Goal: Task Accomplishment & Management: Manage account settings

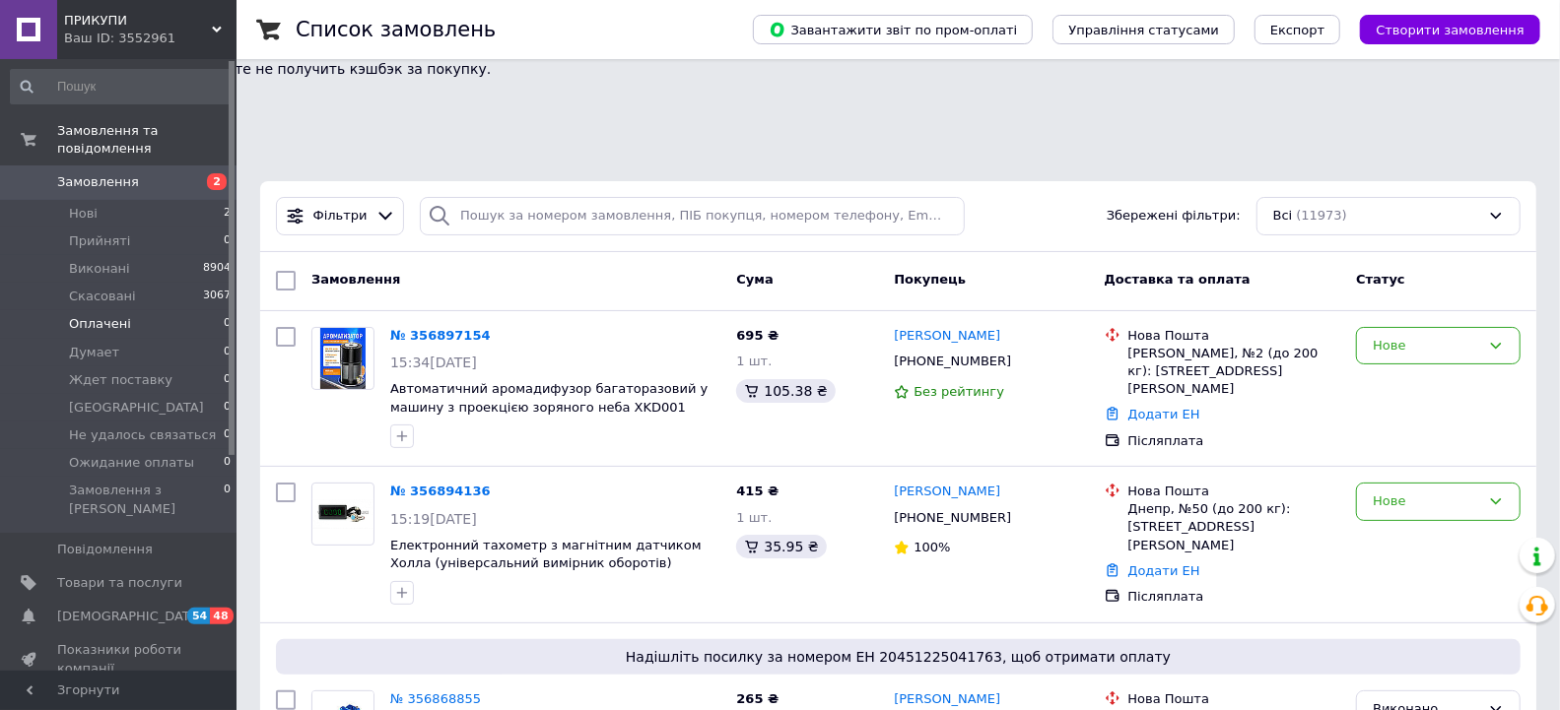
click at [93, 315] on span "Оплачені" at bounding box center [100, 324] width 62 height 18
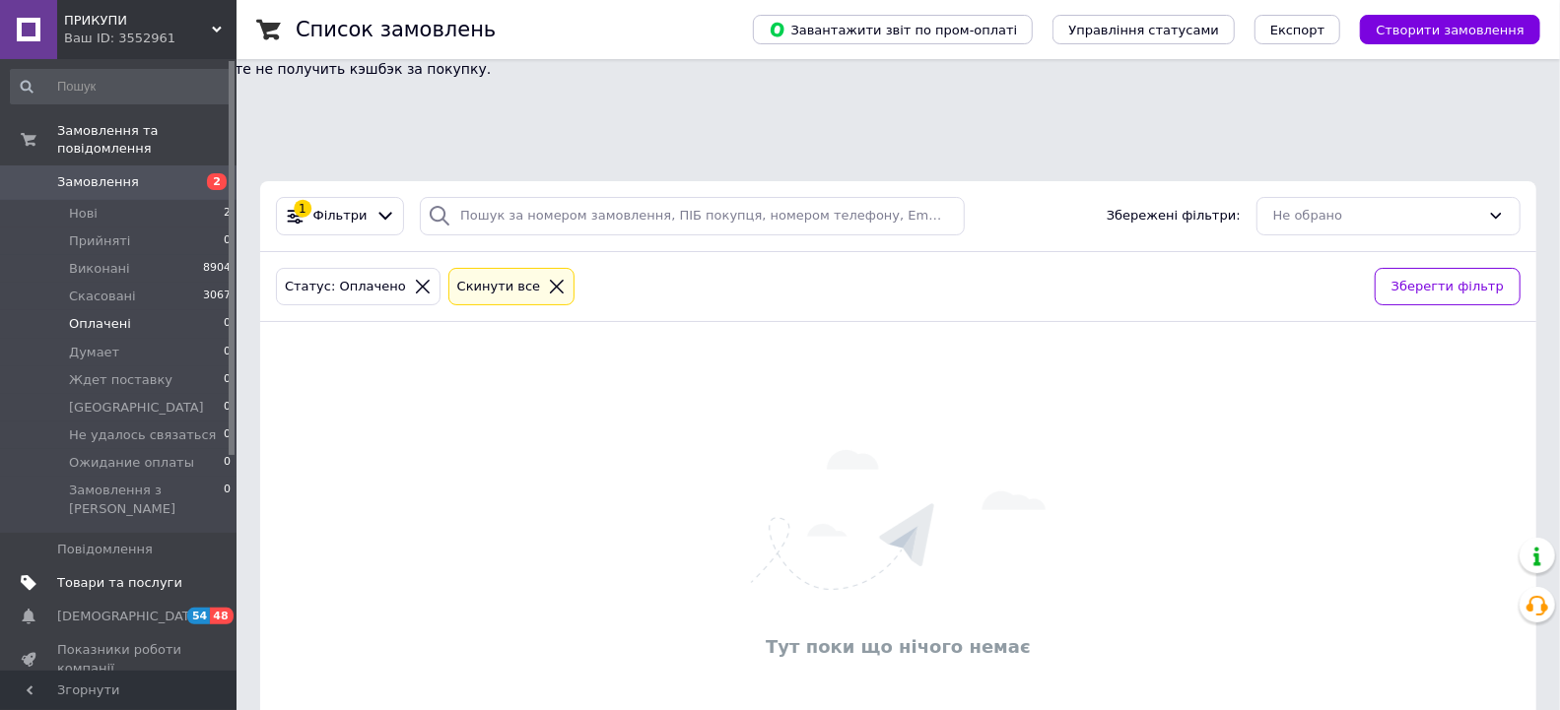
click at [104, 574] on span "Товари та послуги" at bounding box center [119, 583] width 125 height 18
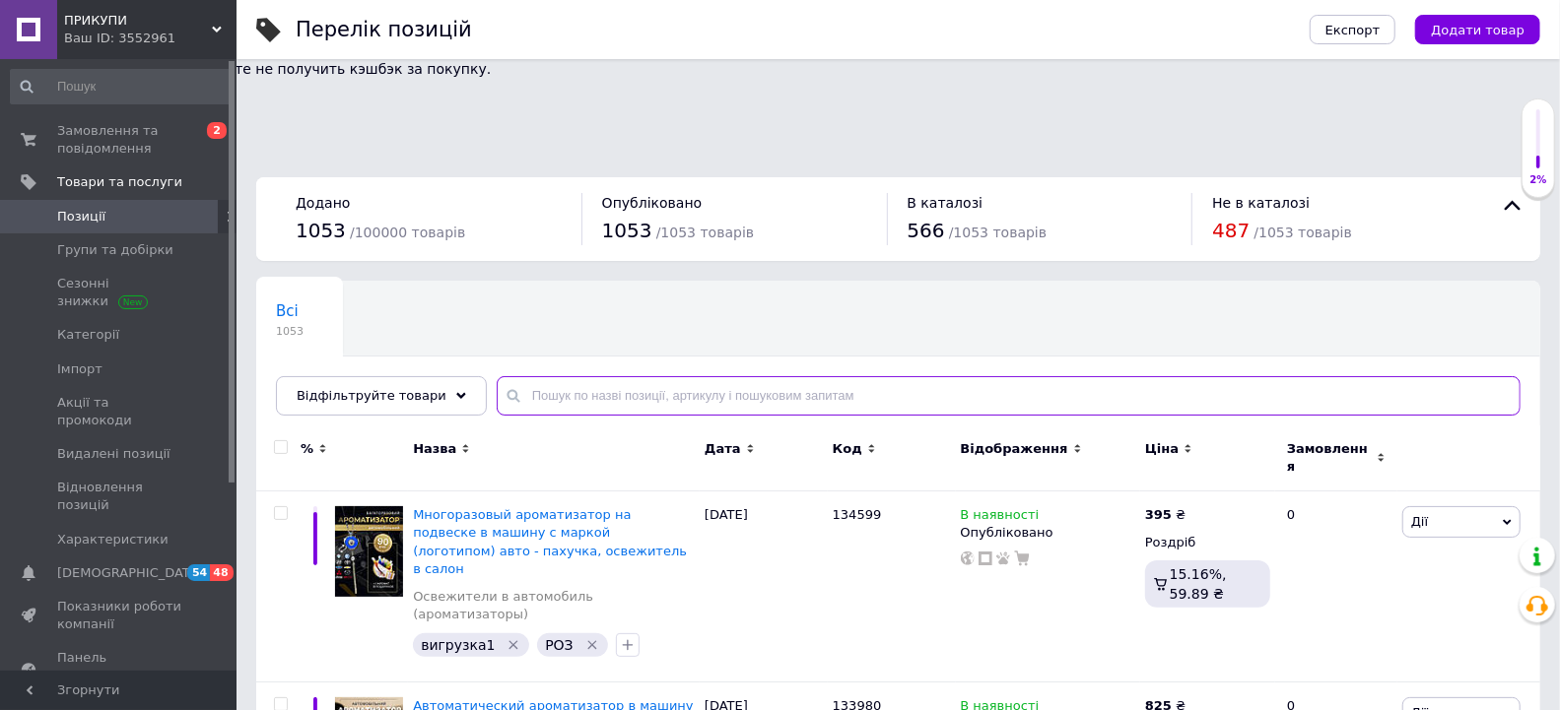
click at [579, 376] on input "text" at bounding box center [1009, 395] width 1024 height 39
paste input "1034182"
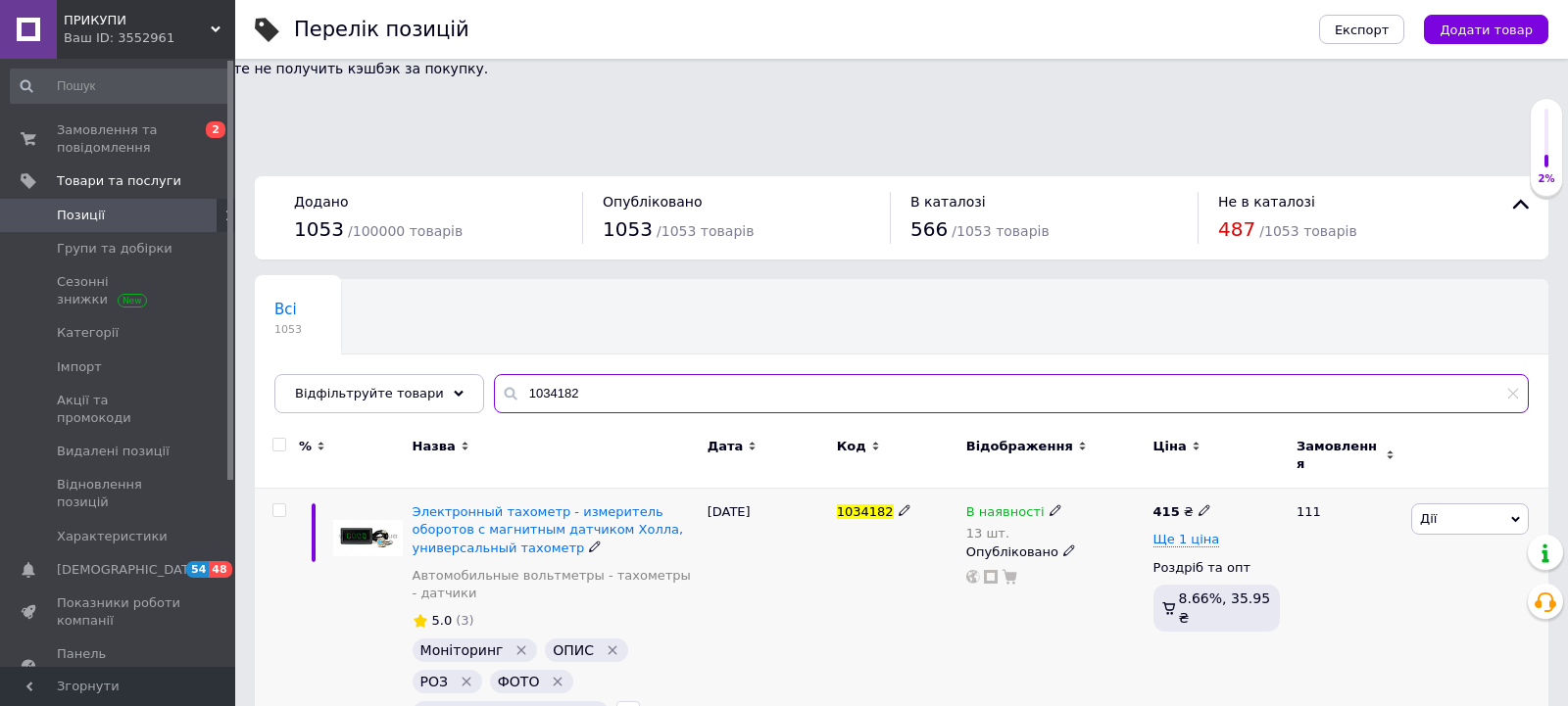
type input "1034182"
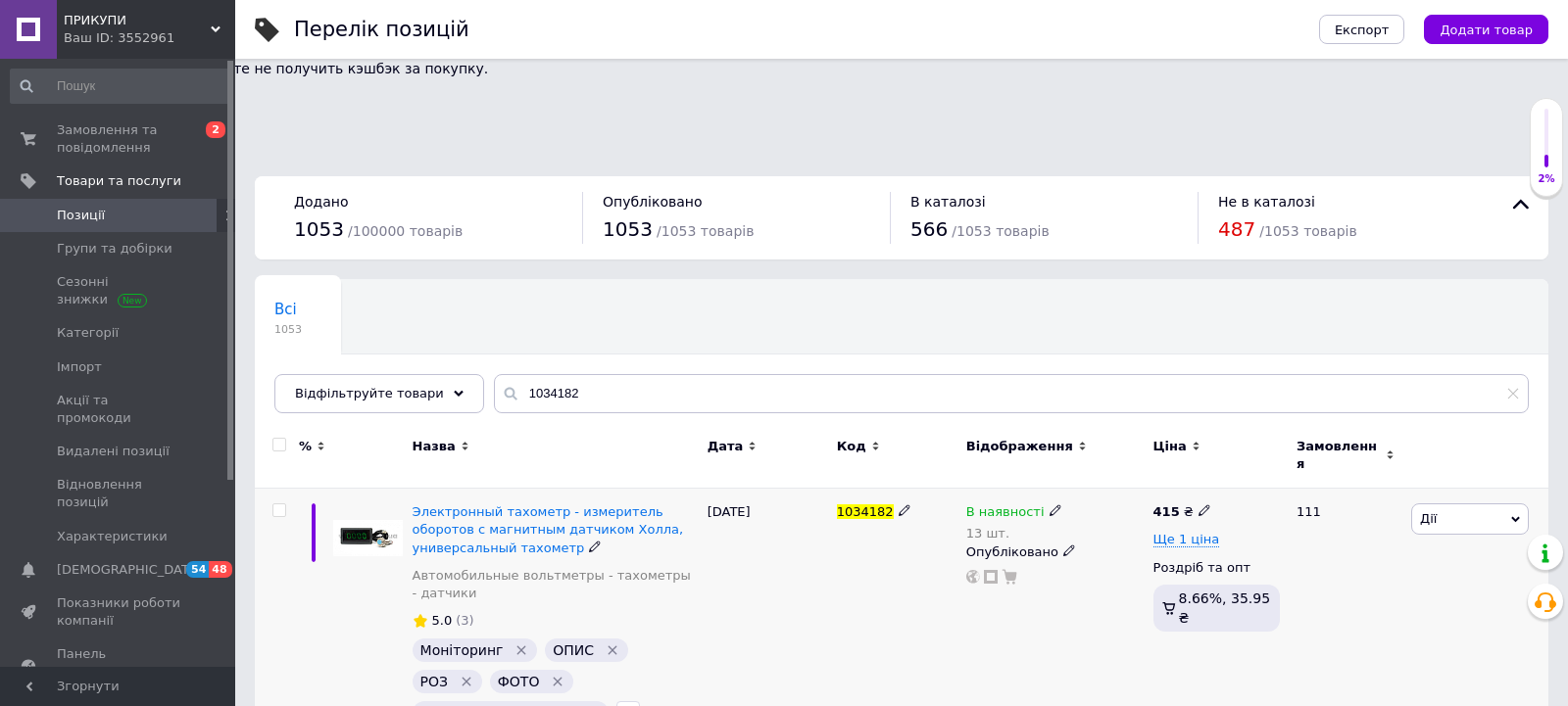
click at [1050, 504] on icon at bounding box center [1056, 510] width 12 height 12
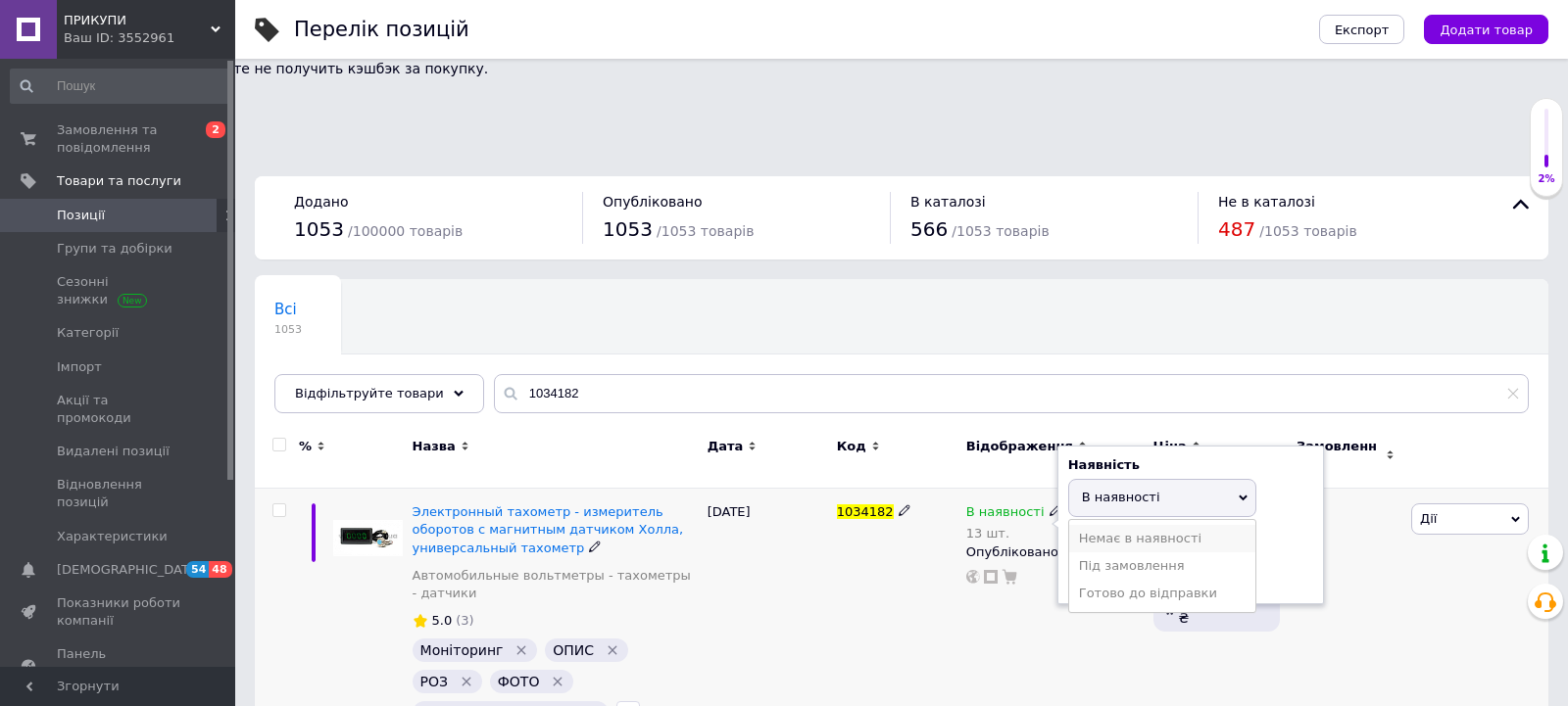
click at [1095, 525] on li "Немає в наявності" at bounding box center [1162, 539] width 186 height 28
click at [1011, 502] on div "В наявності 13 шт. Наявність Немає в наявності В наявності Під замовлення Готов…" at bounding box center [1055, 619] width 187 height 261
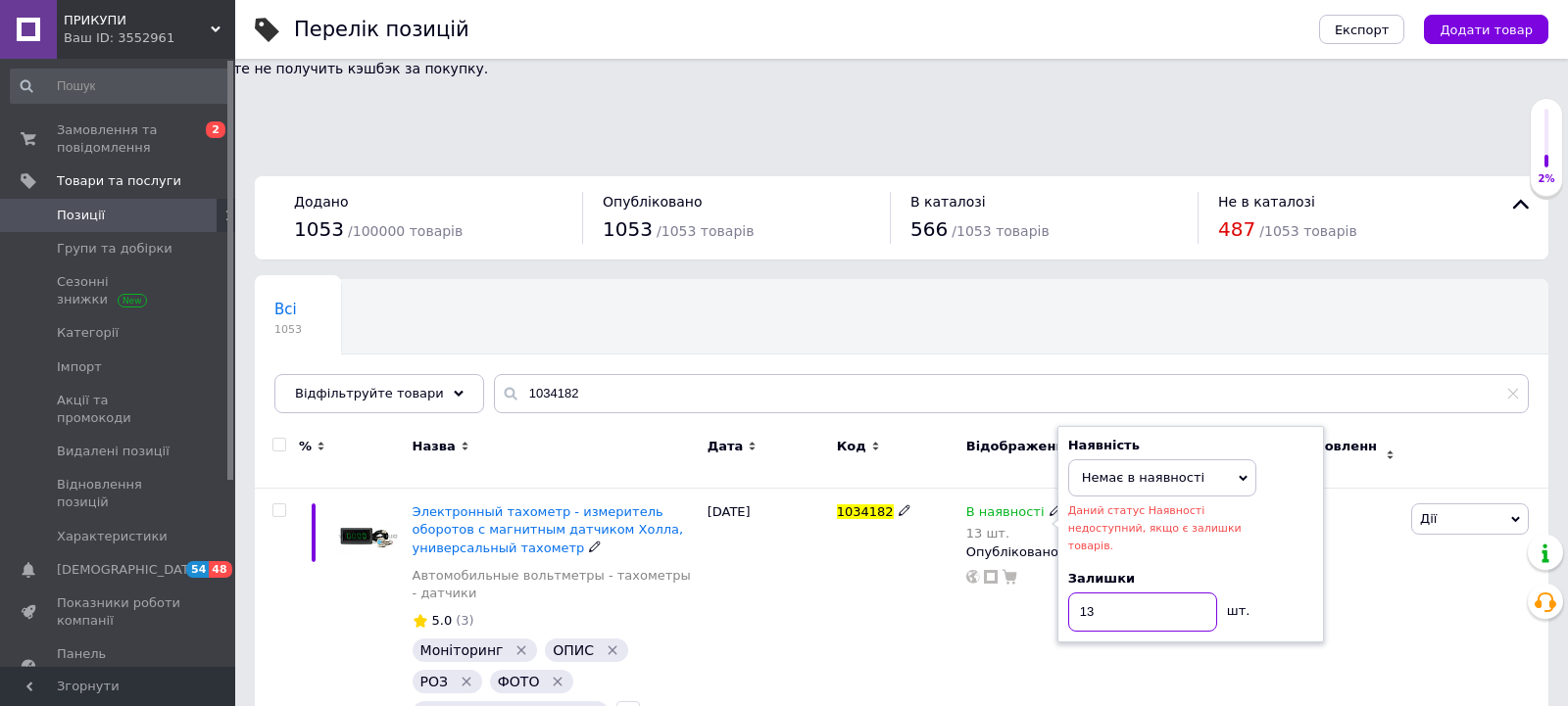
drag, startPoint x: 1136, startPoint y: 486, endPoint x: 1027, endPoint y: 475, distance: 109.6
click at [1027, 489] on div "В наявності 13 шт. Наявність Немає в наявності В наявності Під замовлення Готов…" at bounding box center [1055, 619] width 187 height 261
click at [968, 573] on div "В наявності 13 шт. Наявність Немає в наявності В наявності Під замовлення Готов…" at bounding box center [1055, 619] width 187 height 261
